Goal: Check status

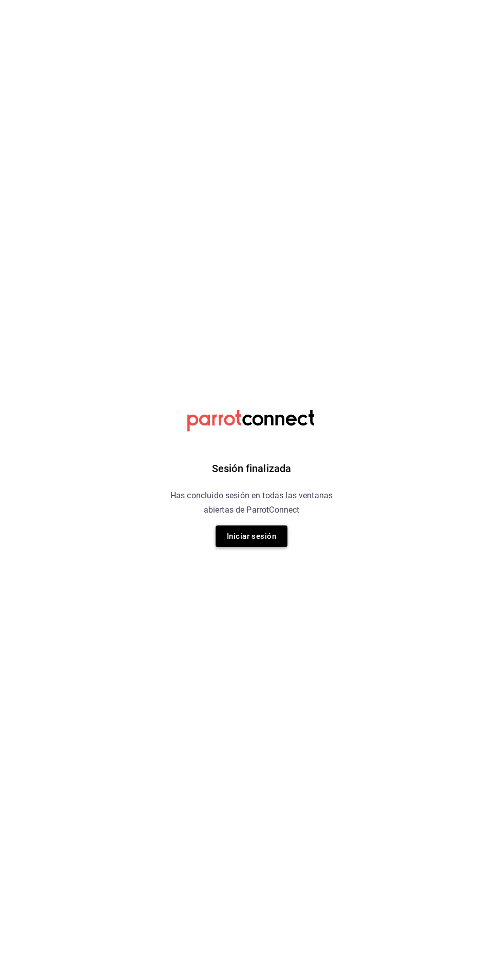
click at [227, 539] on button "Iniciar sesión" at bounding box center [251, 536] width 72 height 22
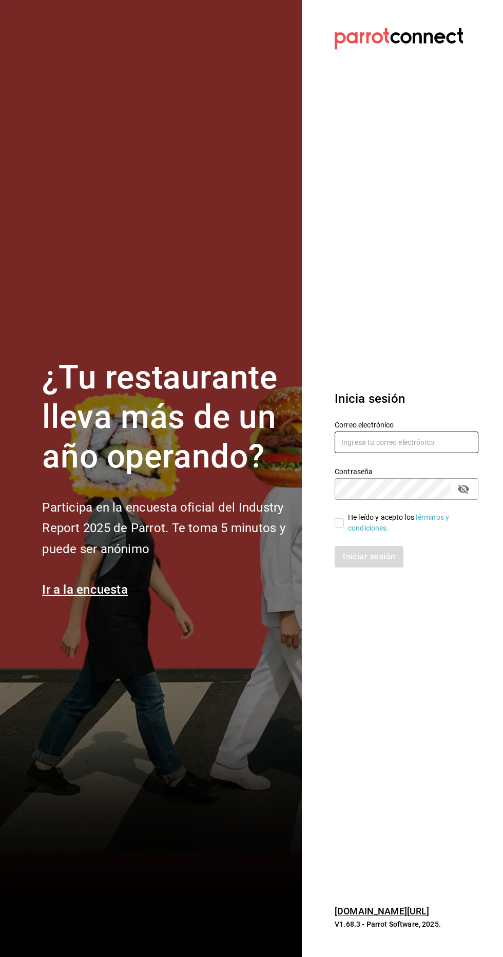
click at [346, 453] on input "text" at bounding box center [406, 442] width 144 height 22
type input "[EMAIL_ADDRESS][DOMAIN_NAME]"
click at [341, 527] on input "He leído y acepto los Términos y condiciones." at bounding box center [338, 522] width 9 height 9
checkbox input "true"
click at [339, 567] on button "Iniciar sesión" at bounding box center [369, 557] width 70 height 22
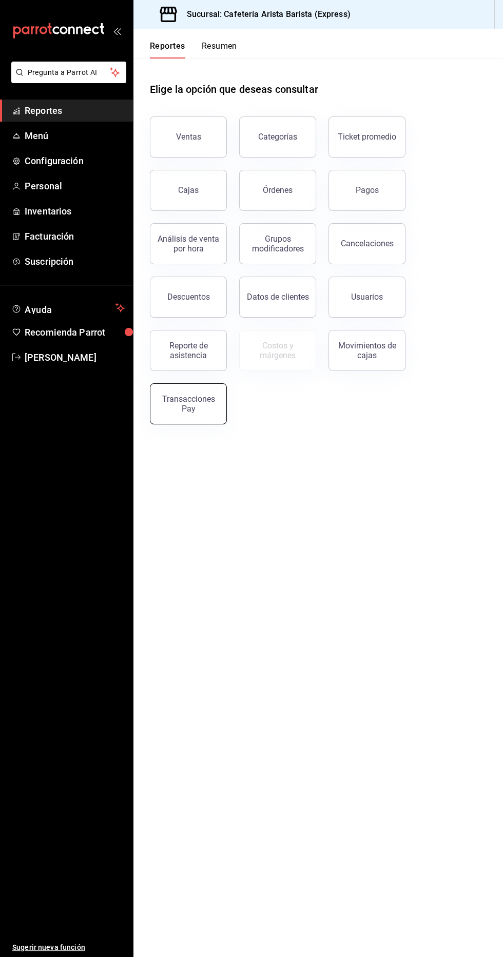
click at [171, 418] on button "Transacciones Pay" at bounding box center [188, 403] width 77 height 41
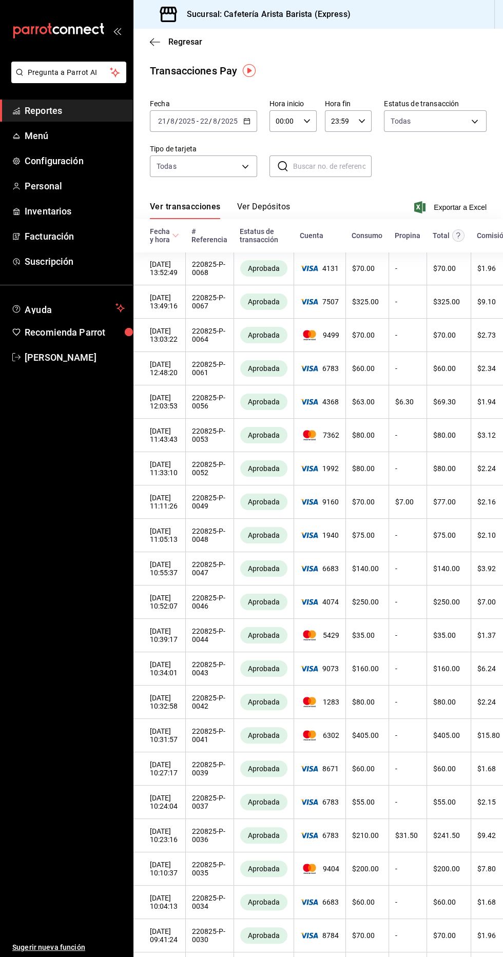
click at [264, 212] on button "Ver Depósitos" at bounding box center [263, 210] width 53 height 17
